Goal: Task Accomplishment & Management: Manage account settings

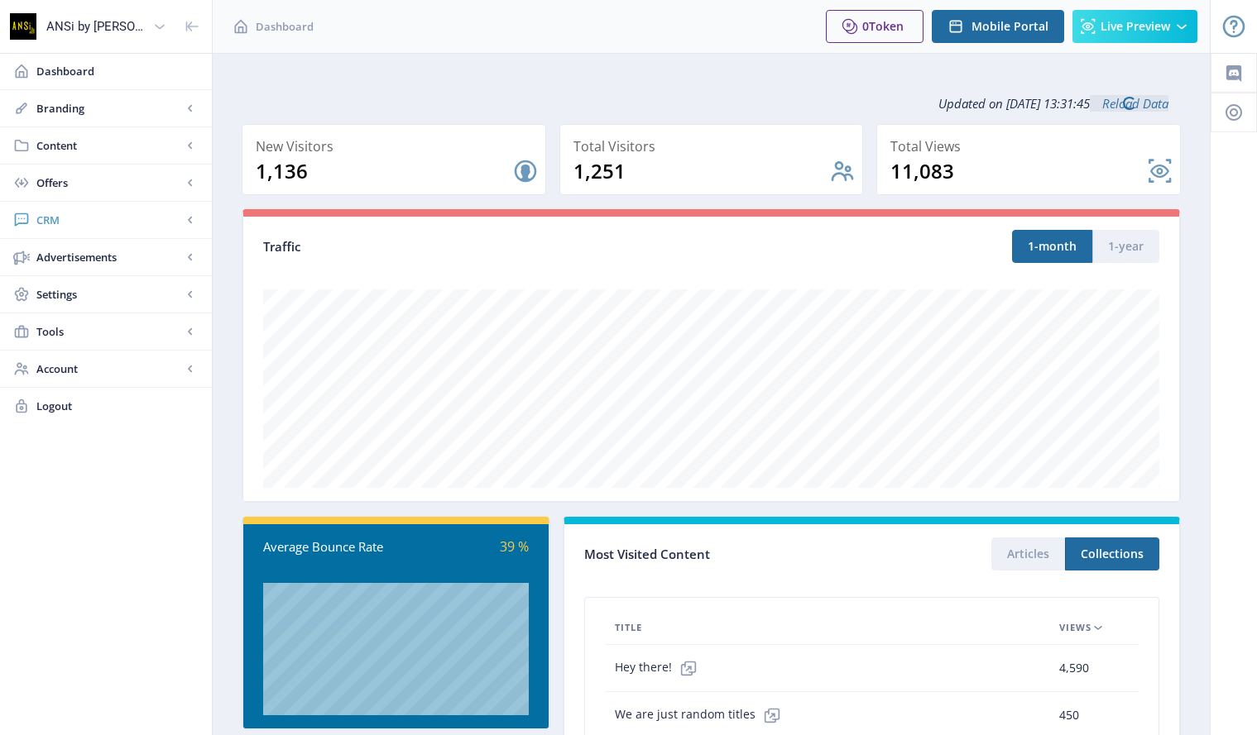
click at [45, 219] on span "CRM" at bounding box center [109, 220] width 146 height 17
click at [64, 259] on span "Readers" at bounding box center [124, 257] width 142 height 17
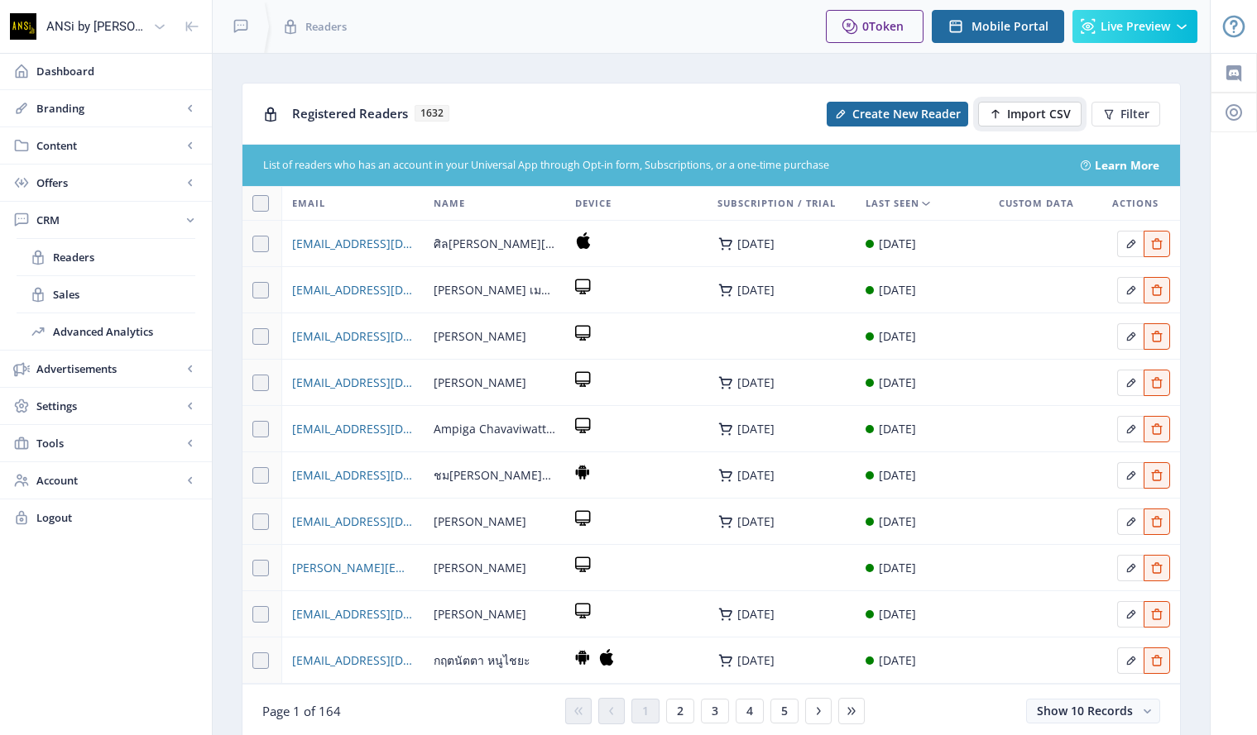
click at [1017, 109] on span "Import CSV" at bounding box center [1039, 114] width 64 height 13
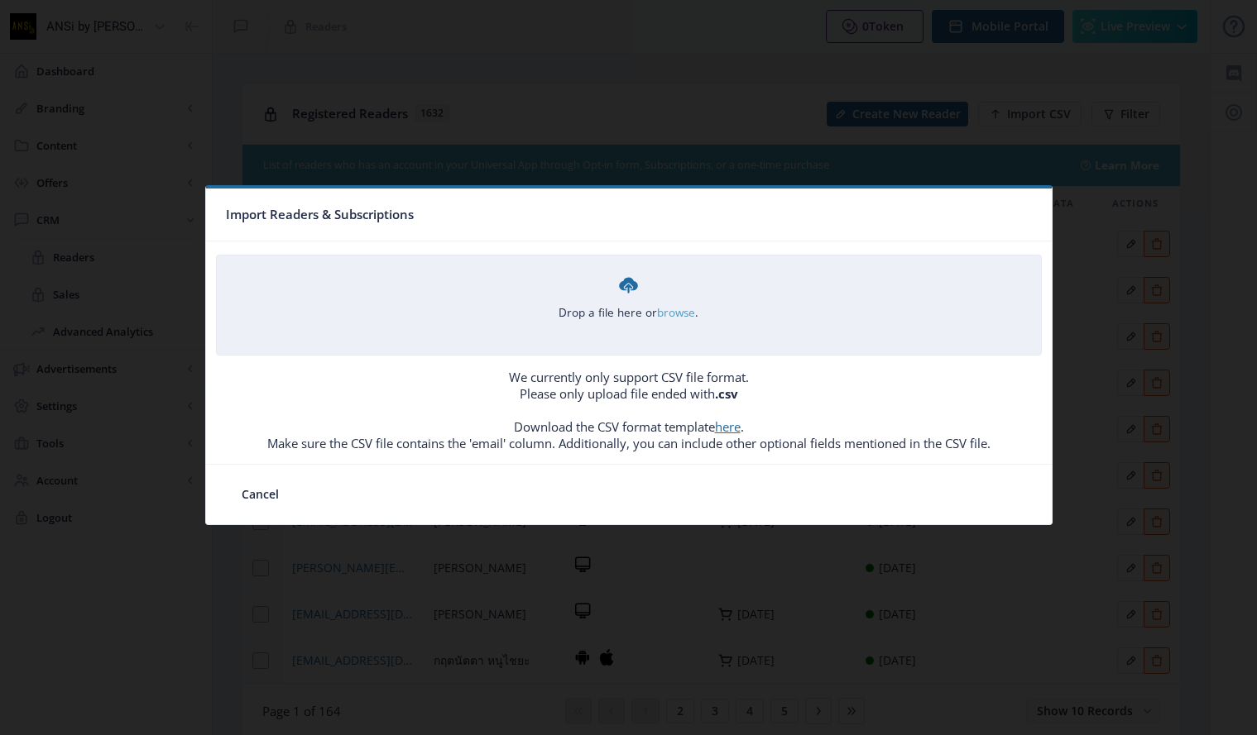
click at [0, 0] on link "browse" at bounding box center [0, 0] width 0 height 0
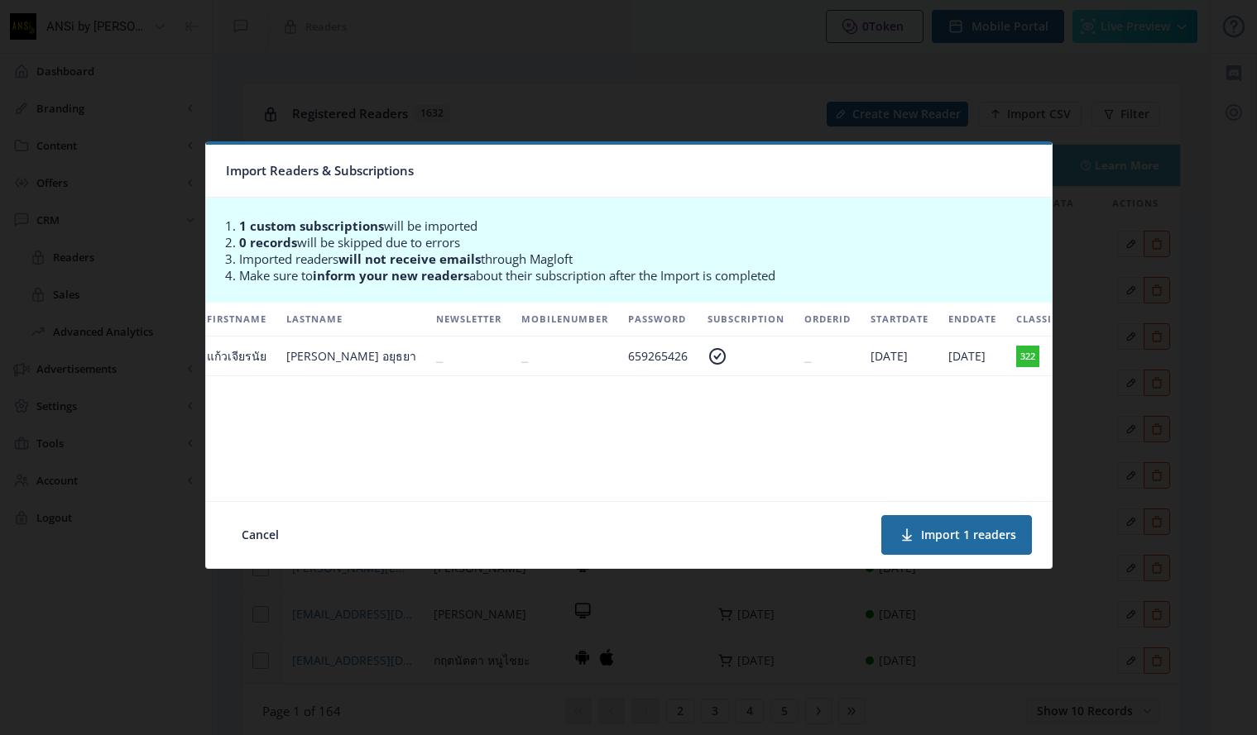
scroll to position [0, 323]
click at [940, 534] on button "Import 1 readers" at bounding box center [956, 535] width 151 height 40
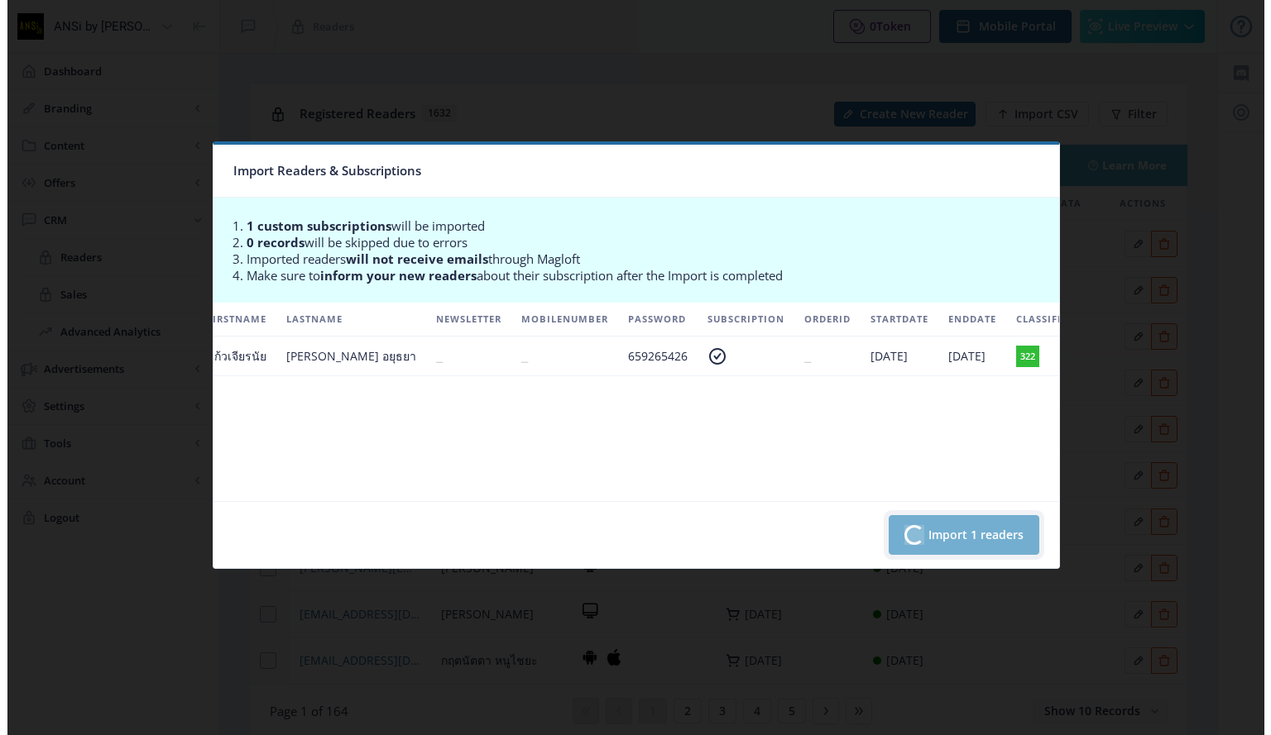
scroll to position [0, 316]
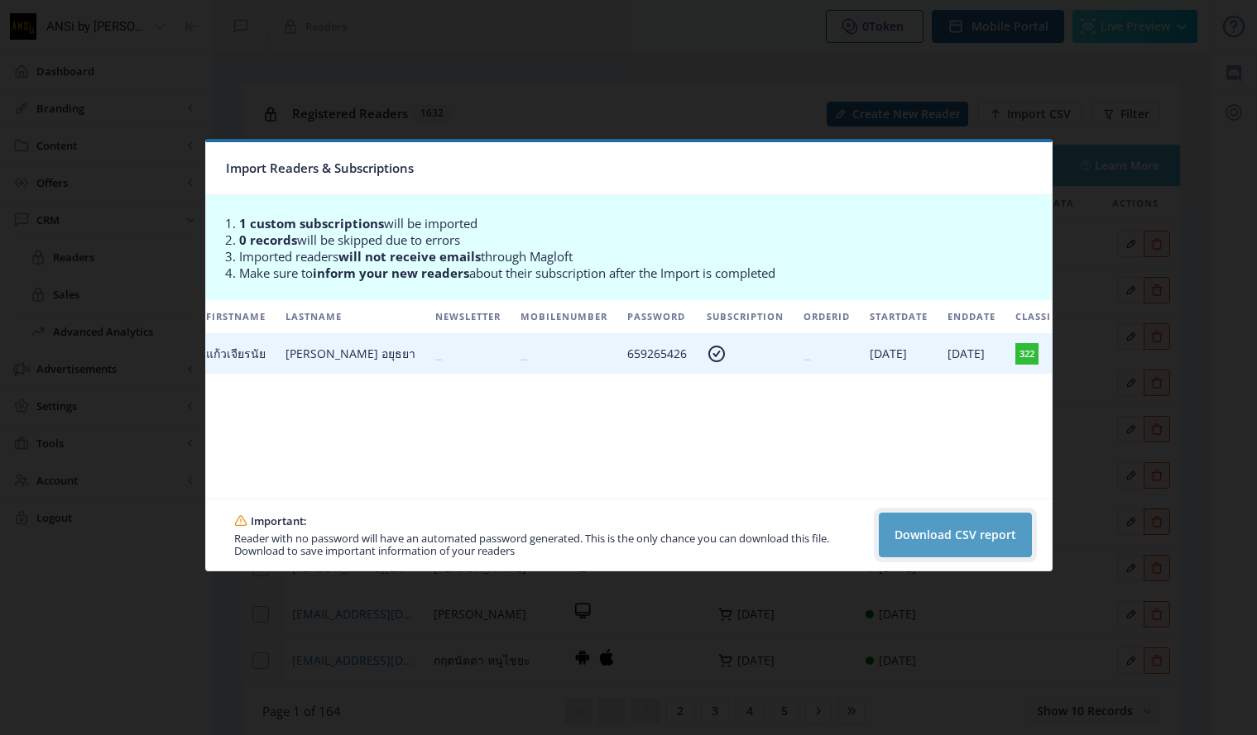
click at [955, 533] on button "Download CSV report" at bounding box center [954, 535] width 153 height 45
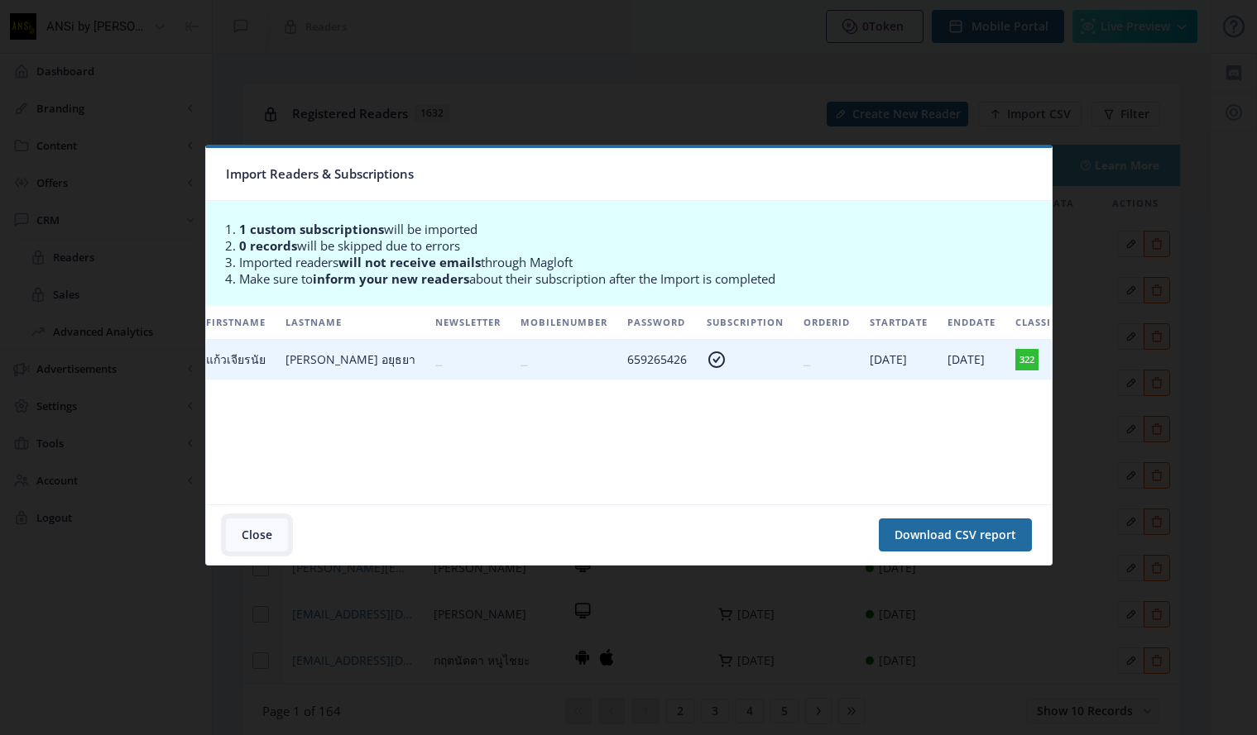
click at [248, 529] on button "Close" at bounding box center [257, 535] width 62 height 33
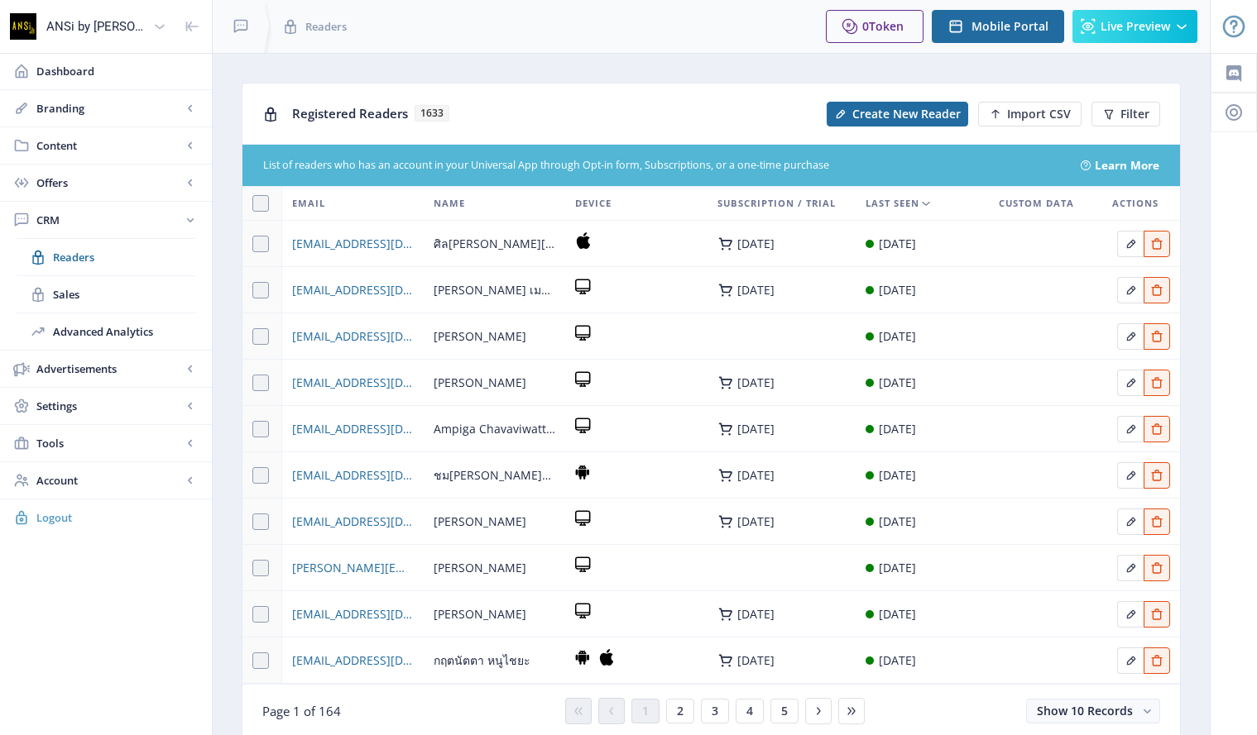
click at [41, 515] on span "Logout" at bounding box center [117, 518] width 162 height 17
